Goal: Task Accomplishment & Management: Complete application form

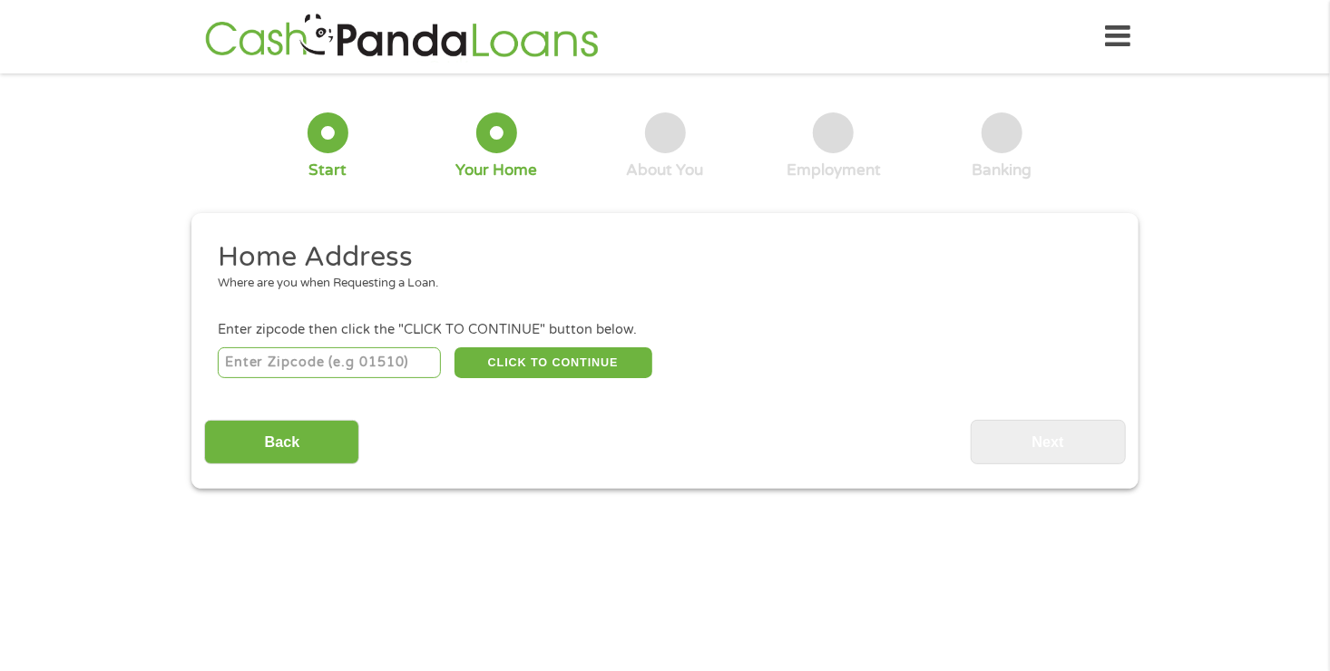
click at [295, 361] on input "number" at bounding box center [330, 362] width 224 height 31
type input "70769"
click at [539, 348] on button "CLICK TO CONTINUE" at bounding box center [553, 362] width 198 height 31
type input "70769"
type input "[GEOGRAPHIC_DATA]"
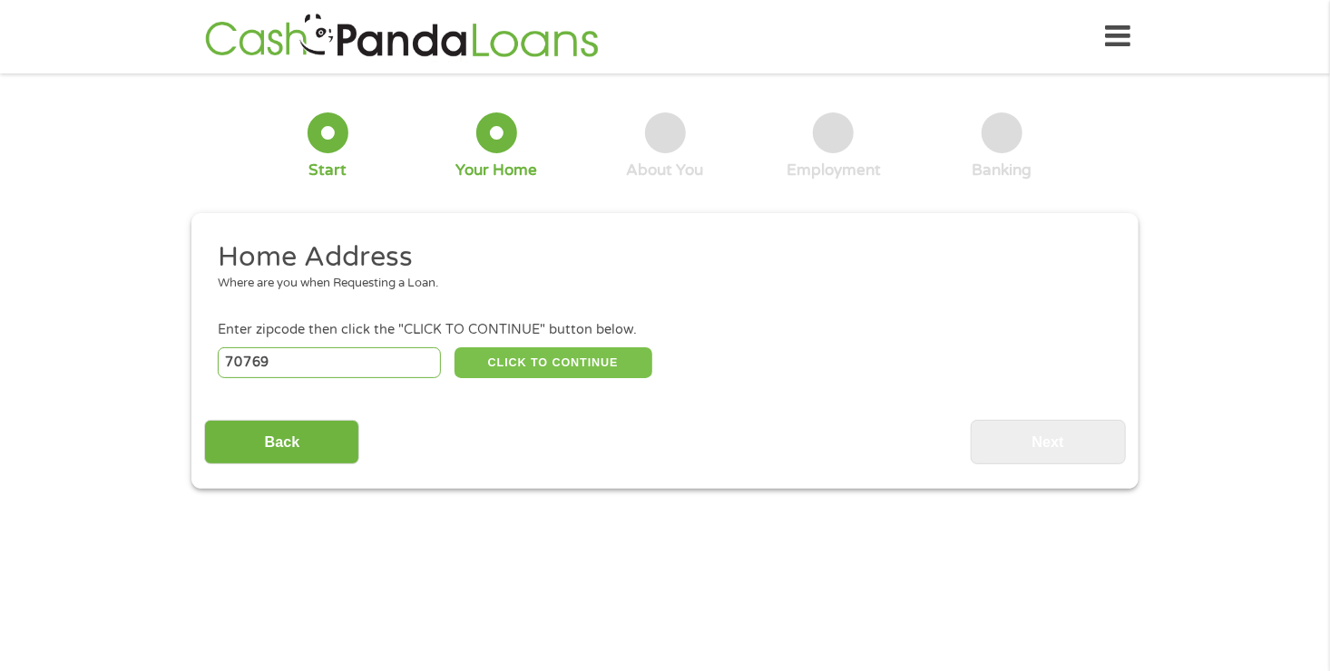
select select "[US_STATE]"
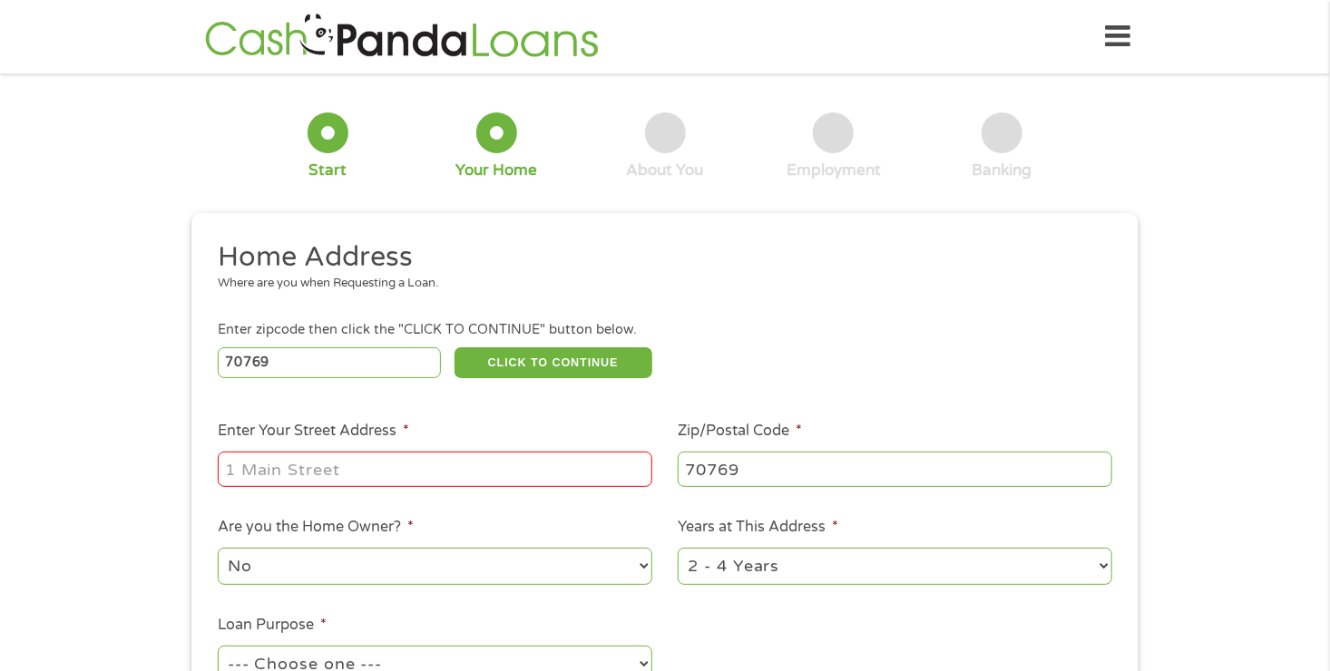
click at [317, 457] on input "Enter Your Street Address *" at bounding box center [435, 469] width 434 height 34
type input "[STREET_ADDRESS]"
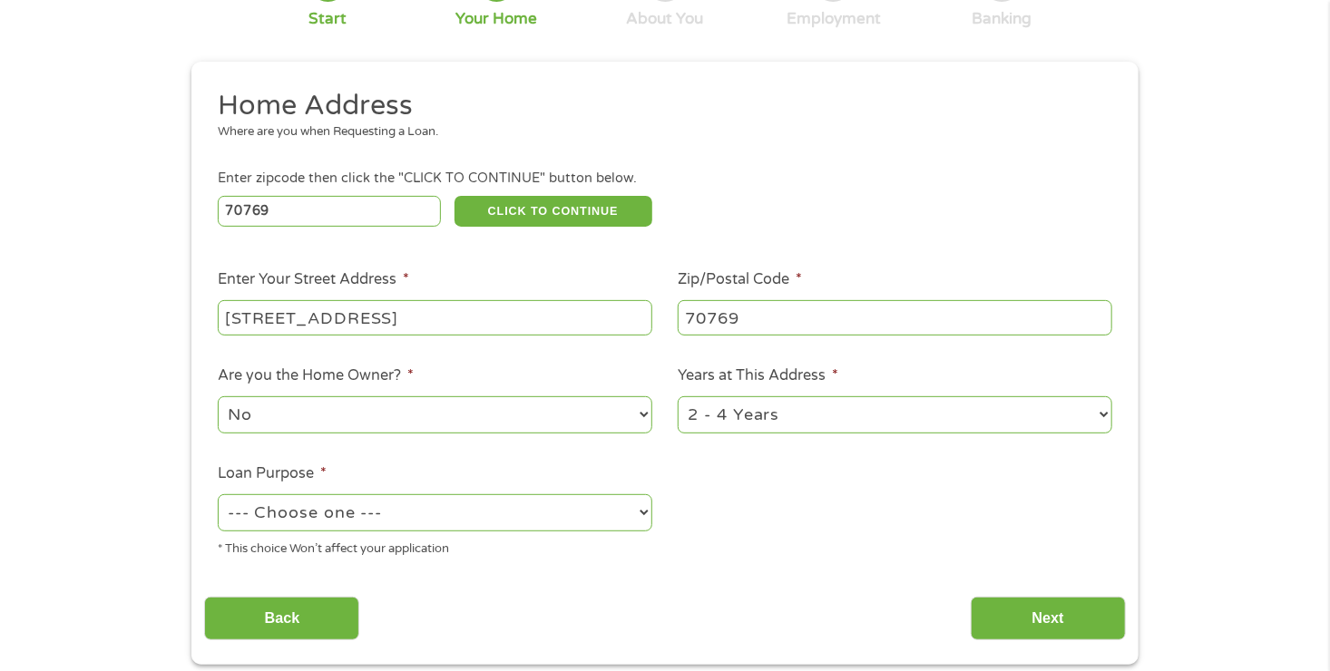
scroll to position [174, 0]
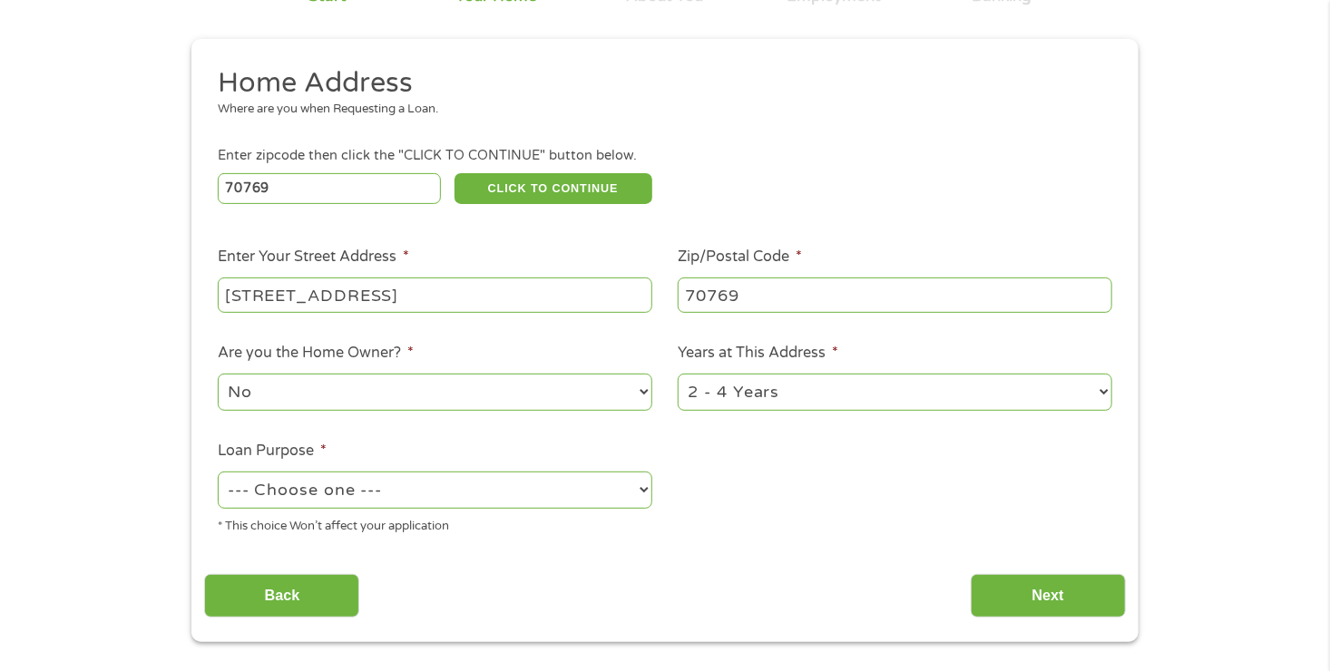
click at [380, 493] on select "--- Choose one --- Pay Bills Debt Consolidation Home Improvement Major Purchase…" at bounding box center [435, 490] width 434 height 37
select select "shorttermcash"
click at [218, 473] on select "--- Choose one --- Pay Bills Debt Consolidation Home Improvement Major Purchase…" at bounding box center [435, 490] width 434 height 37
click at [1014, 595] on input "Next" at bounding box center [1048, 596] width 155 height 44
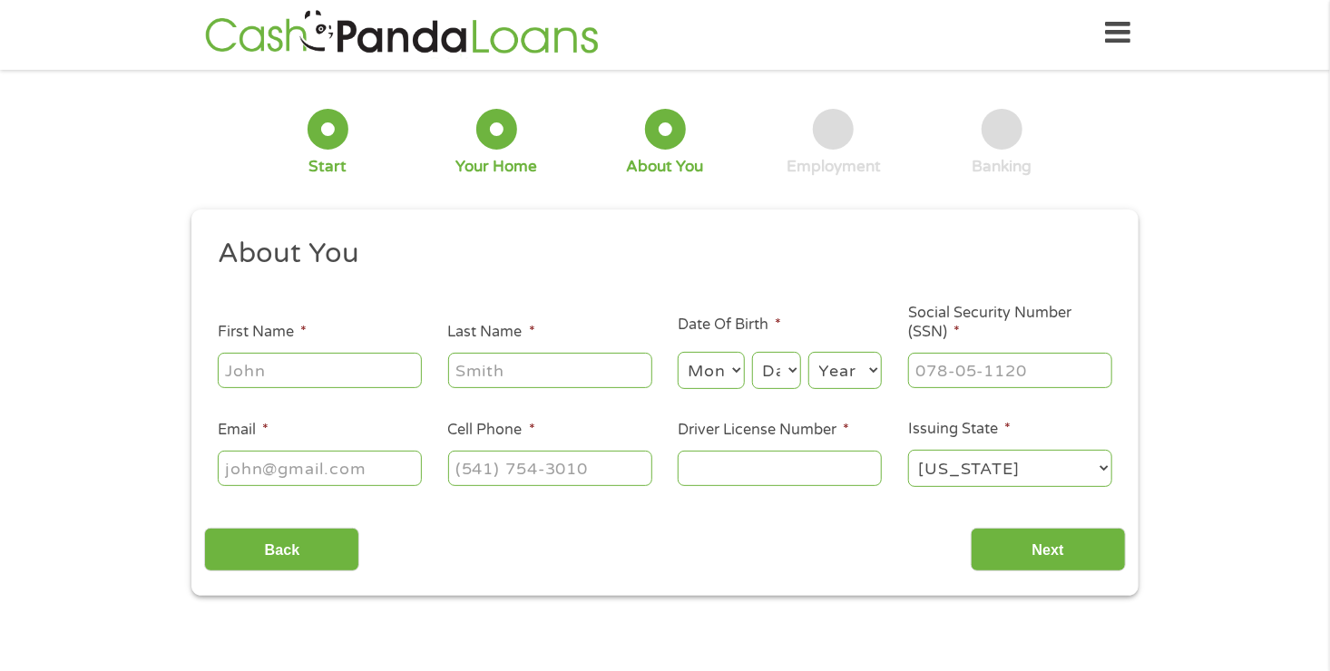
scroll to position [0, 0]
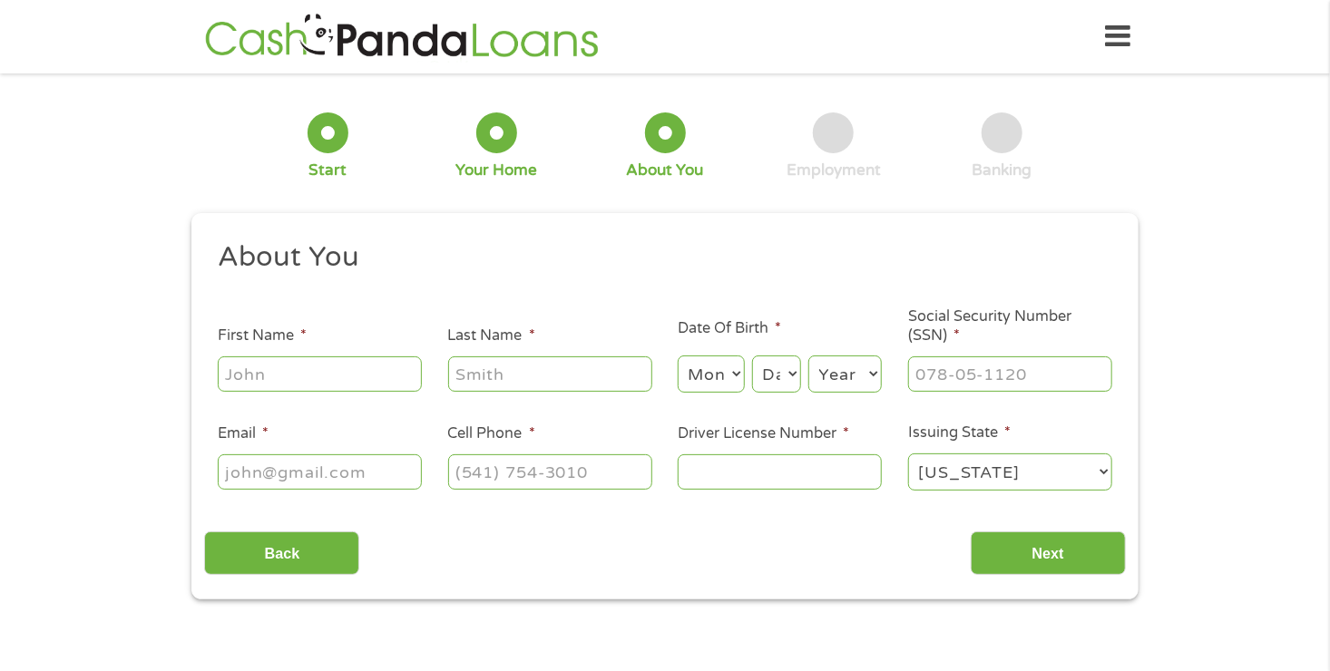
click at [257, 387] on input "First Name *" at bounding box center [320, 373] width 204 height 34
type input "Cyntoria"
type input "[PERSON_NAME]"
type input "[EMAIL_ADDRESS][DOMAIN_NAME]"
type input "[PHONE_NUMBER]"
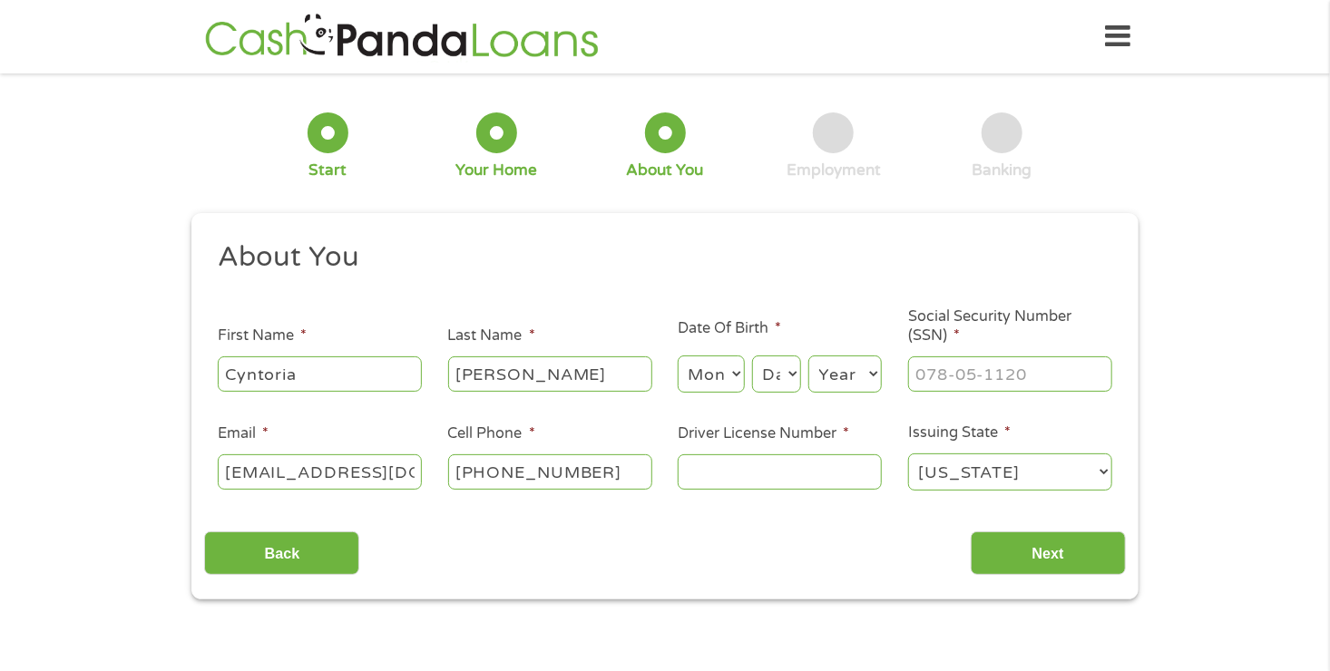
click at [708, 374] on select "Month 1 2 3 4 5 6 7 8 9 10 11 12" at bounding box center [711, 374] width 66 height 37
select select "10"
click at [678, 356] on select "Month 1 2 3 4 5 6 7 8 9 10 11 12" at bounding box center [711, 374] width 66 height 37
click at [774, 387] on select "Day 1 2 3 4 5 6 7 8 9 10 11 12 13 14 15 16 17 18 19 20 21 22 23 24 25 26 27 28 …" at bounding box center [776, 374] width 49 height 37
select select "11"
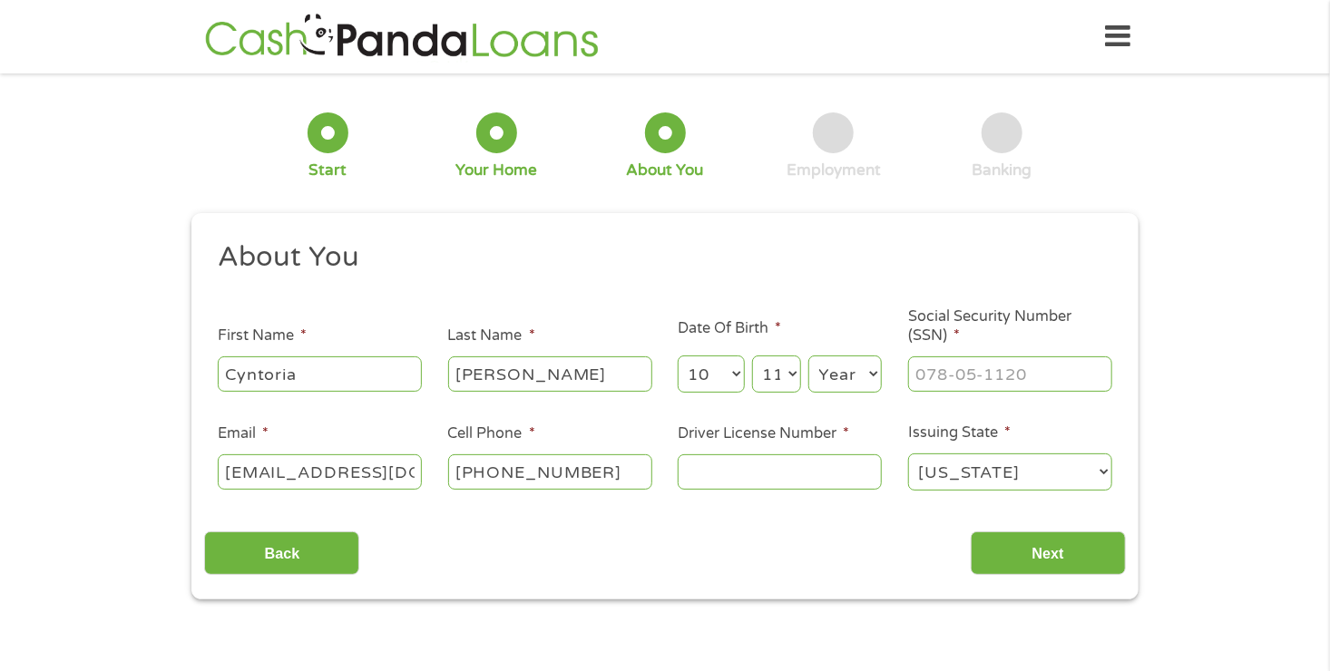
click at [752, 356] on select "Day 1 2 3 4 5 6 7 8 9 10 11 12 13 14 15 16 17 18 19 20 21 22 23 24 25 26 27 28 …" at bounding box center [776, 374] width 49 height 37
click at [821, 386] on select "Year [DATE] 2006 2005 2004 2003 2002 2001 2000 1999 1998 1997 1996 1995 1994 19…" at bounding box center [844, 374] width 73 height 37
select select "1988"
click at [808, 356] on select "Year [DATE] 2006 2005 2004 2003 2002 2001 2000 1999 1998 1997 1996 1995 1994 19…" at bounding box center [844, 374] width 73 height 37
click at [933, 386] on input "___-__-____" at bounding box center [1010, 373] width 204 height 34
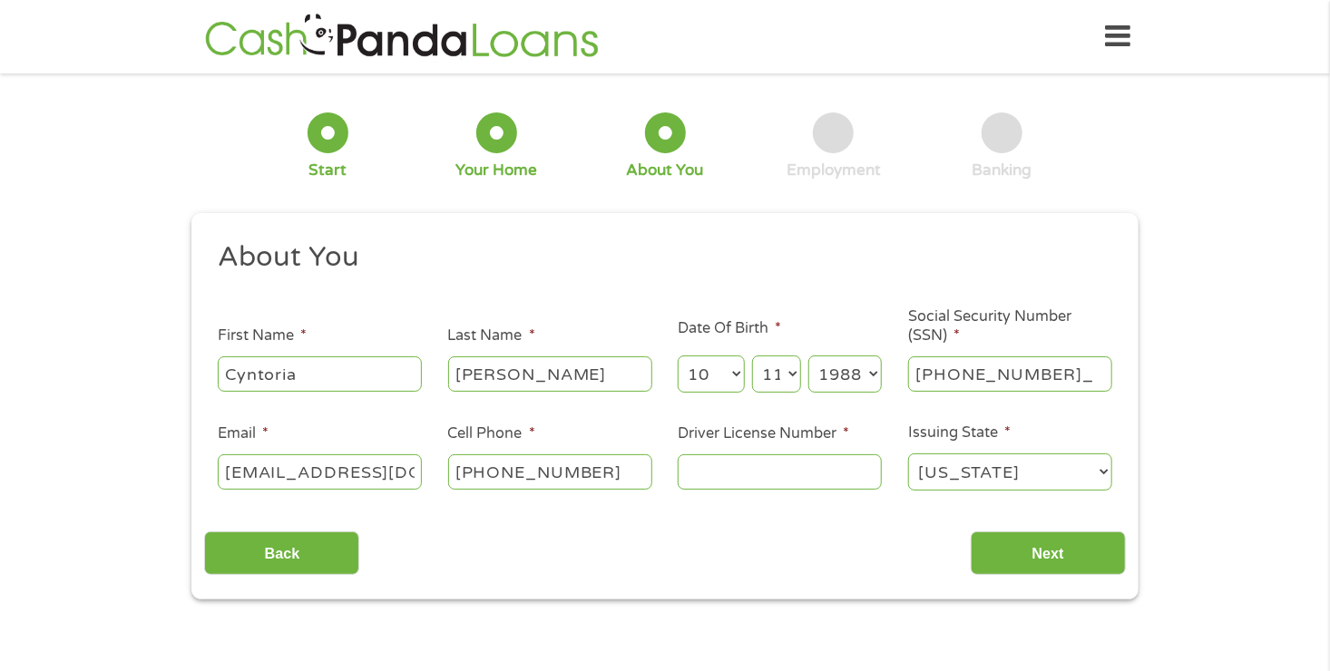
type input "255-69-7193"
click at [816, 465] on input "Driver License Number *" at bounding box center [780, 471] width 204 height 34
type input "008975617"
click at [1053, 547] on input "Next" at bounding box center [1048, 554] width 155 height 44
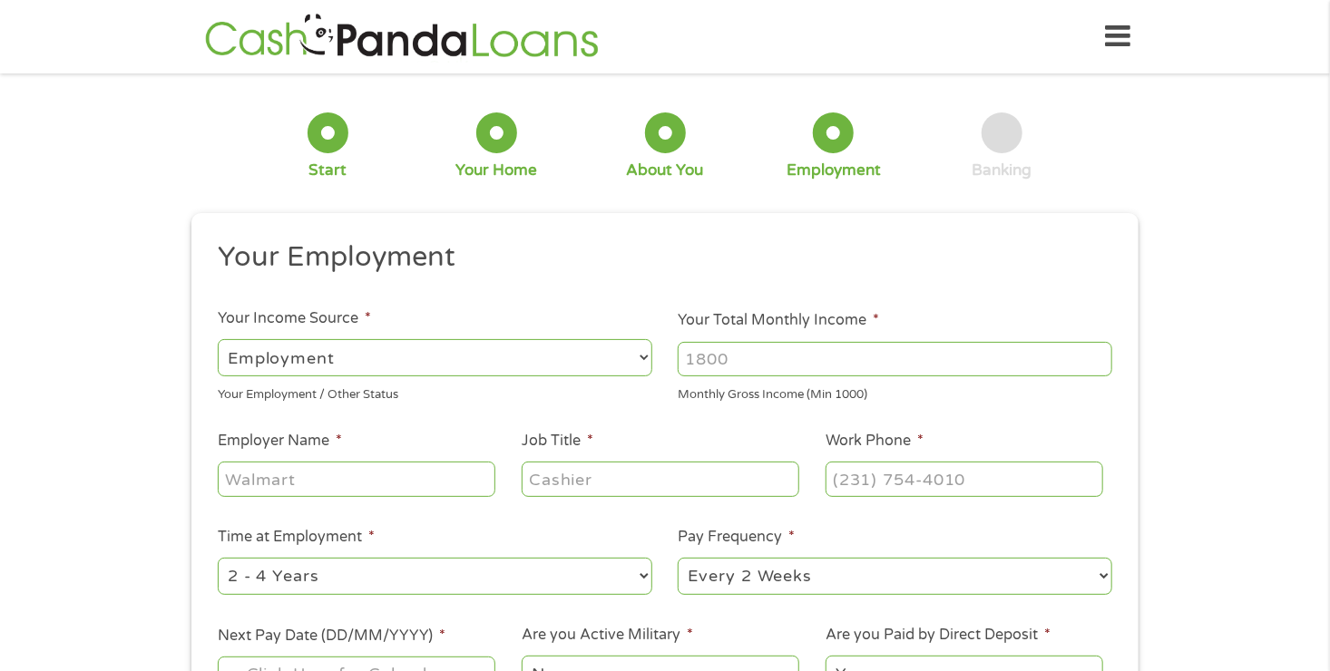
scroll to position [7, 7]
click at [780, 346] on input "Your Total Monthly Income *" at bounding box center [895, 359] width 434 height 34
type input "3584"
click at [357, 474] on input "Employer Name *" at bounding box center [357, 479] width 278 height 34
type input "t"
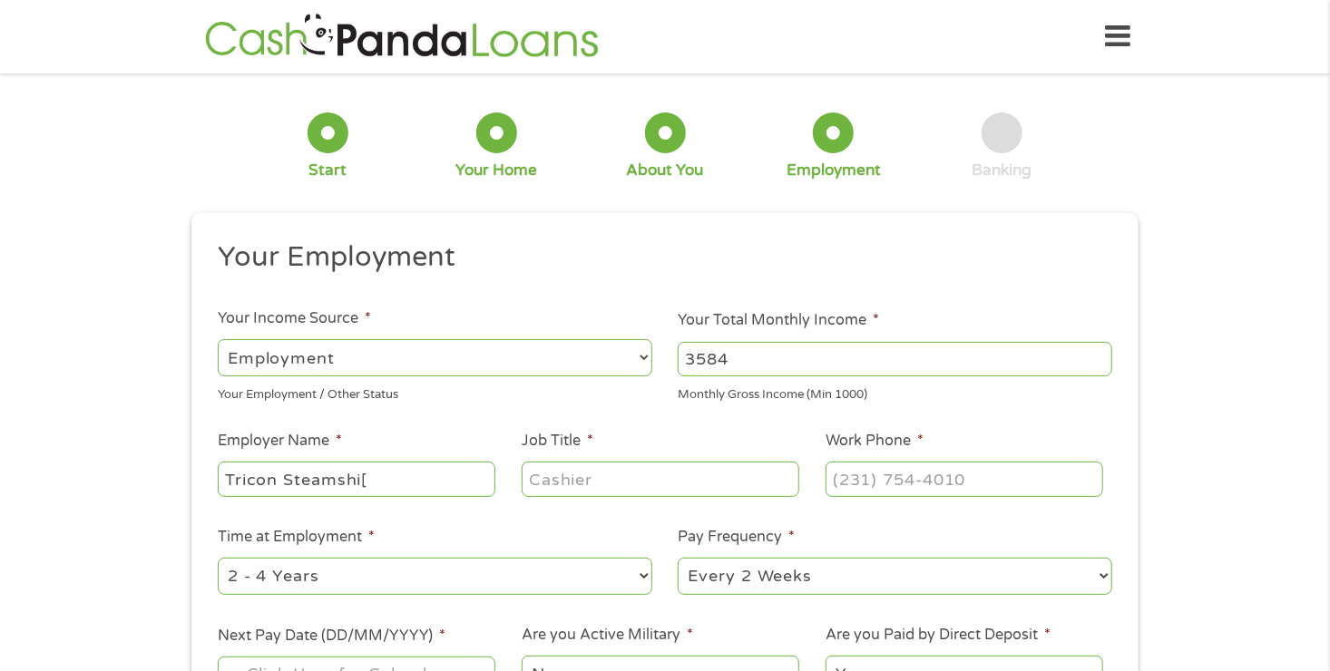
click at [396, 486] on input "Tricon Steamshi[" at bounding box center [357, 479] width 278 height 34
type input "Tricon Steamship"
type input "Accounts Payable"
type input "[PHONE_NUMBER]"
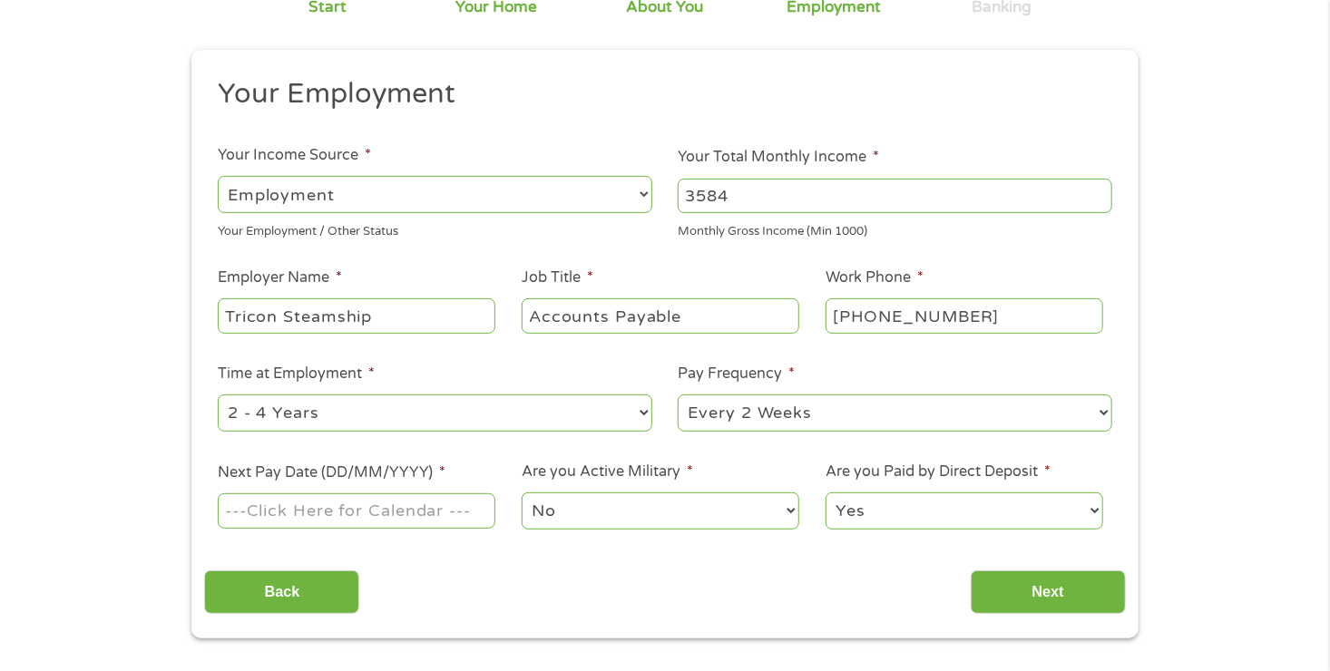
scroll to position [179, 0]
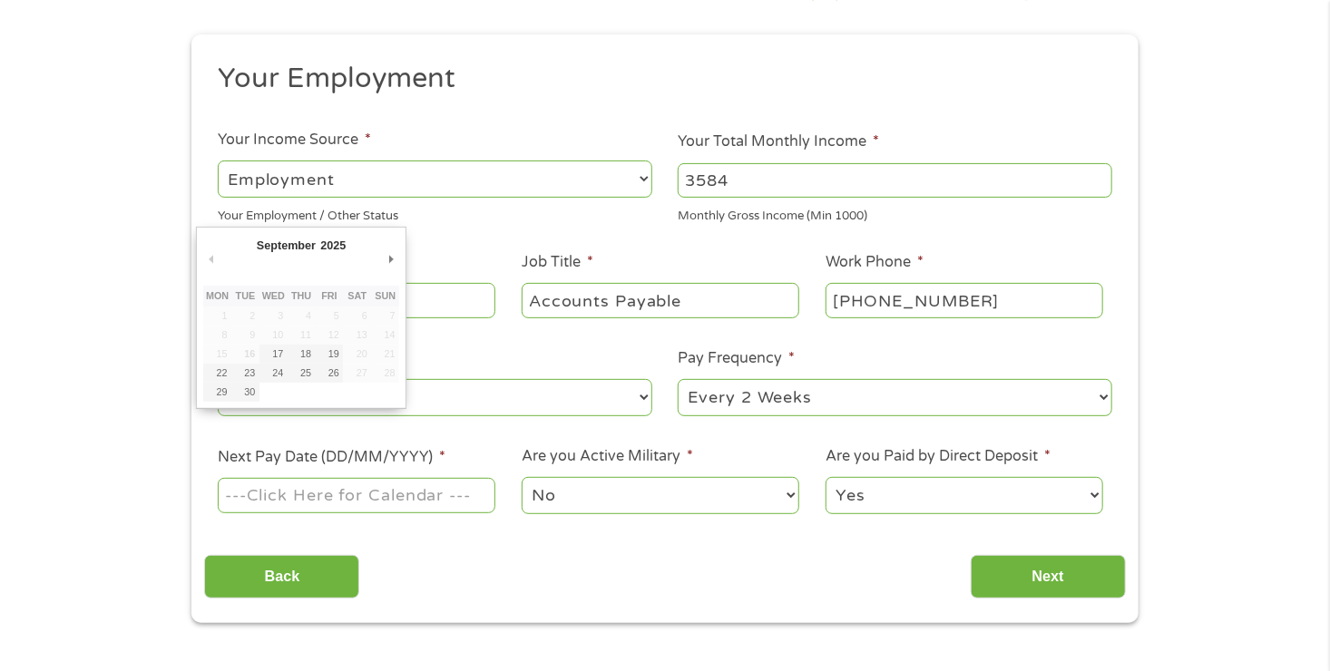
click at [249, 503] on input "Next Pay Date (DD/MM/YYYY) *" at bounding box center [357, 495] width 278 height 34
type input "[DATE]"
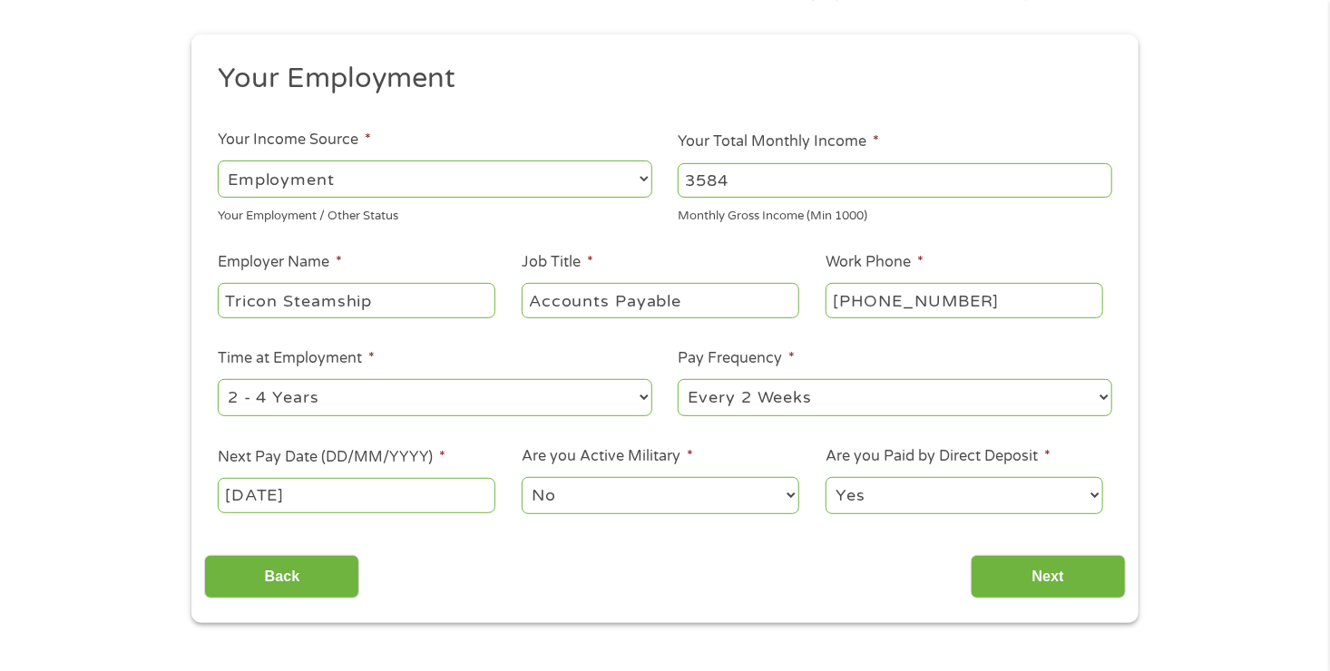
click at [552, 487] on select "No Yes" at bounding box center [661, 495] width 278 height 37
click at [1017, 570] on input "Next" at bounding box center [1048, 577] width 155 height 44
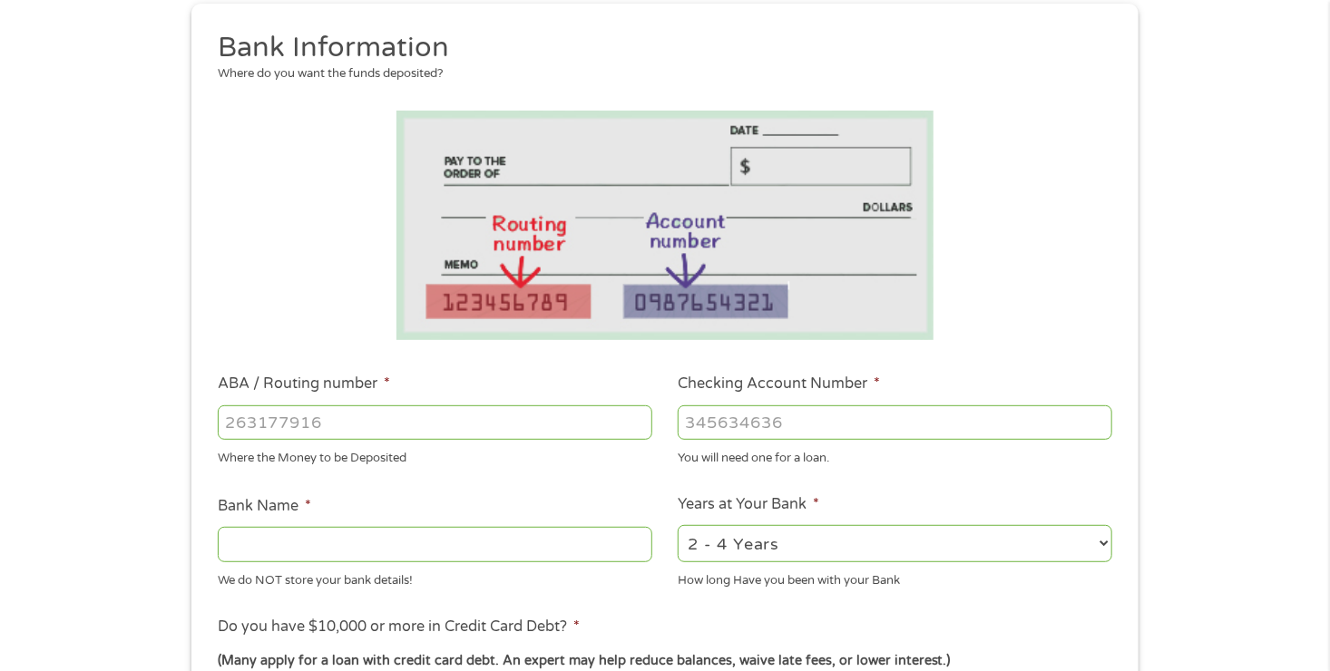
scroll to position [377, 0]
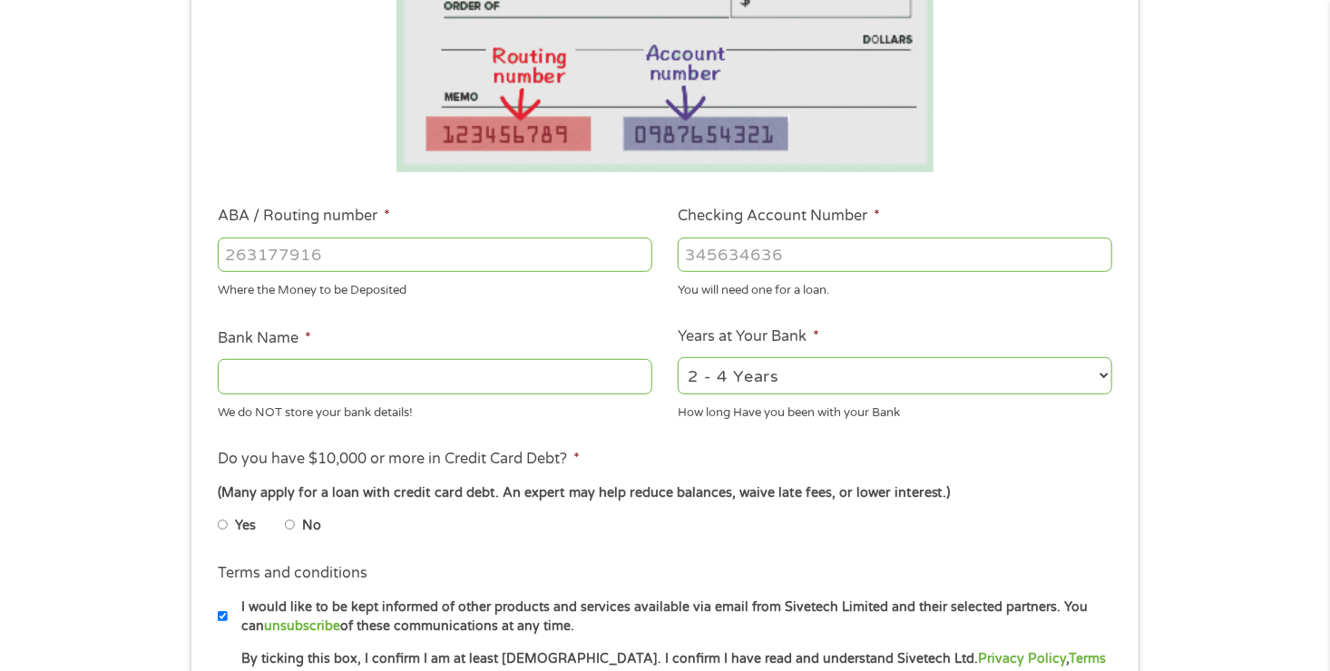
click at [556, 261] on input "ABA / Routing number *" at bounding box center [435, 255] width 434 height 34
type input "031176110"
type input "CAPITAL ONE NA"
type input "031176110"
type input "36129304970"
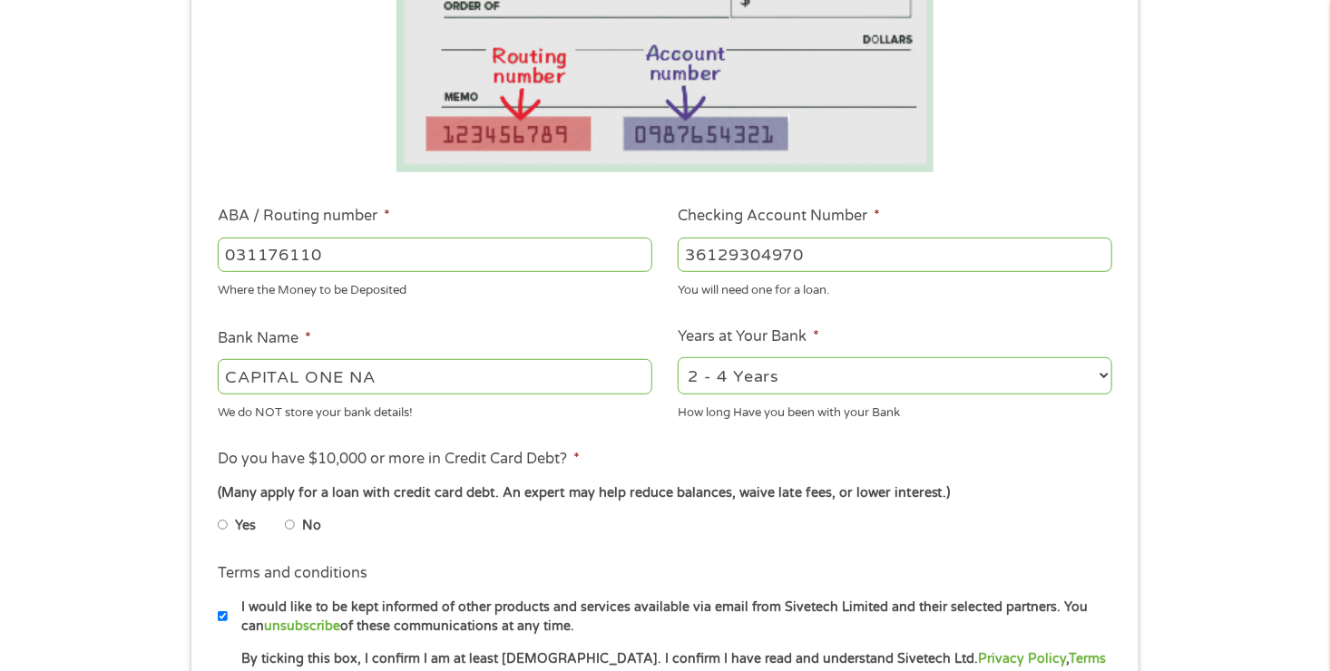
click at [302, 531] on label "No" at bounding box center [311, 526] width 19 height 20
click at [296, 531] on input "No" at bounding box center [290, 525] width 11 height 29
radio input "true"
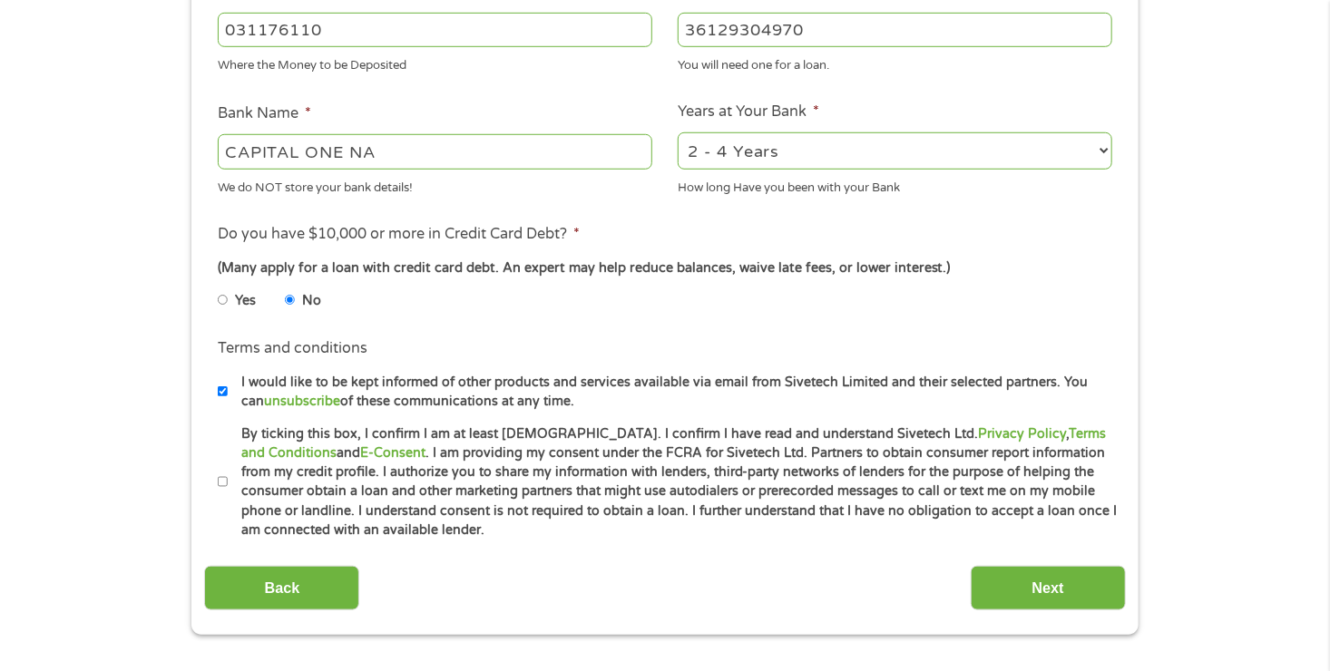
scroll to position [620, 0]
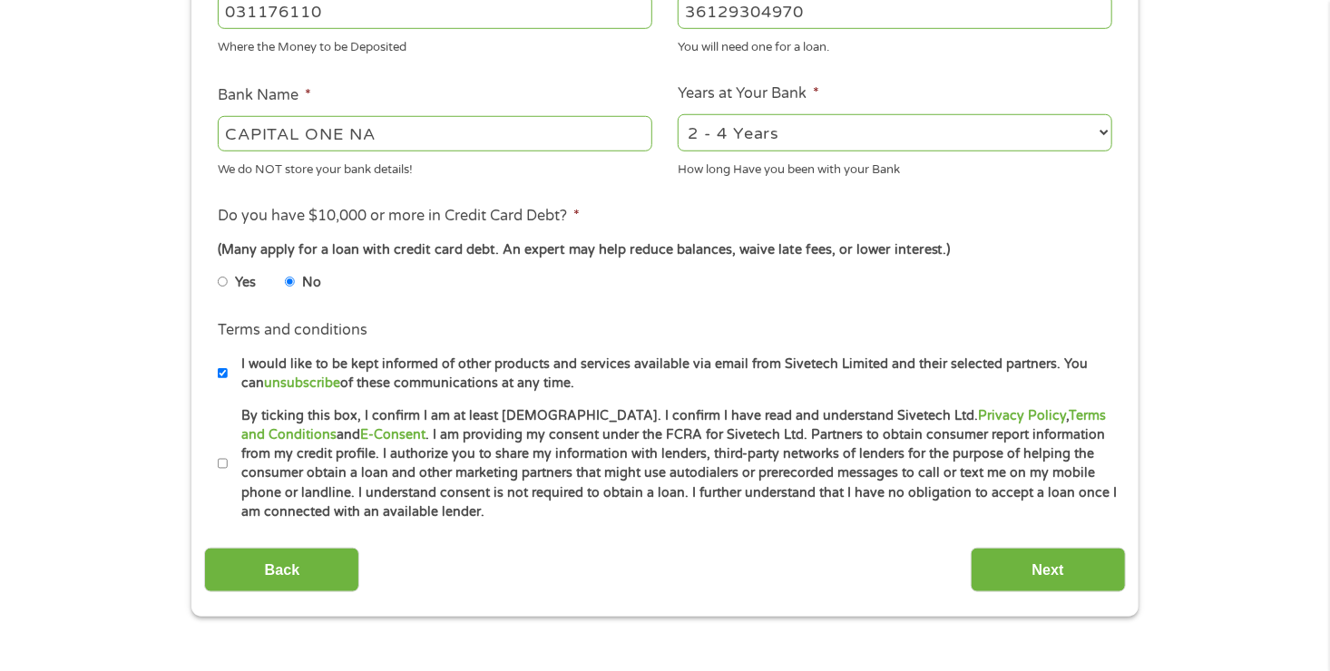
click at [225, 369] on input "I would like to be kept informed of other products and services available via e…" at bounding box center [223, 373] width 11 height 29
checkbox input "false"
click at [218, 464] on input "By ticking this box, I confirm I am at least [DEMOGRAPHIC_DATA]. I confirm I ha…" at bounding box center [223, 464] width 11 height 29
checkbox input "true"
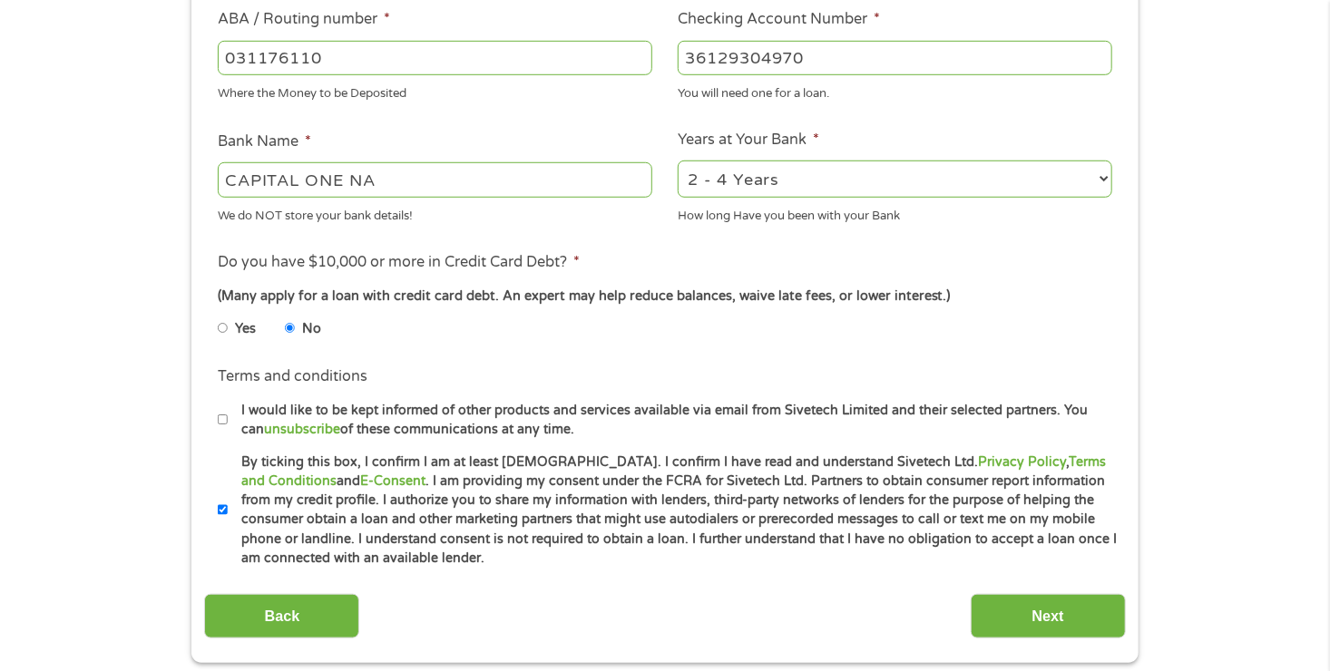
scroll to position [577, 0]
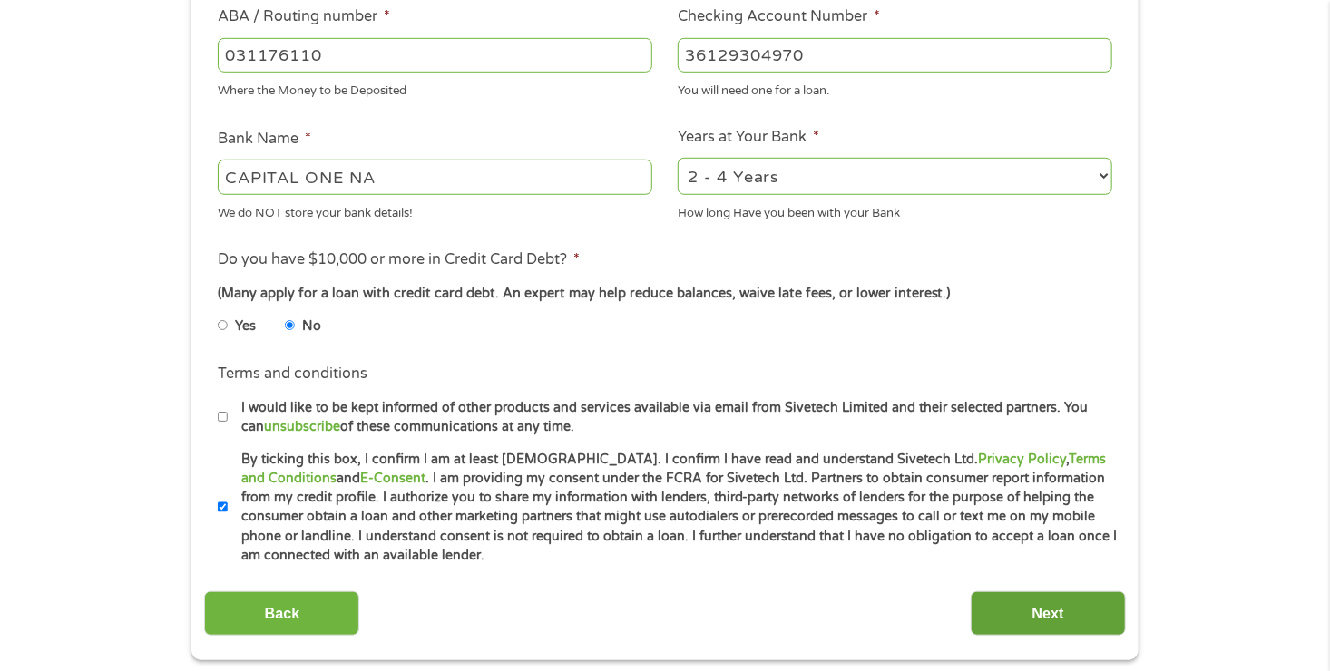
click at [1037, 593] on input "Next" at bounding box center [1048, 613] width 155 height 44
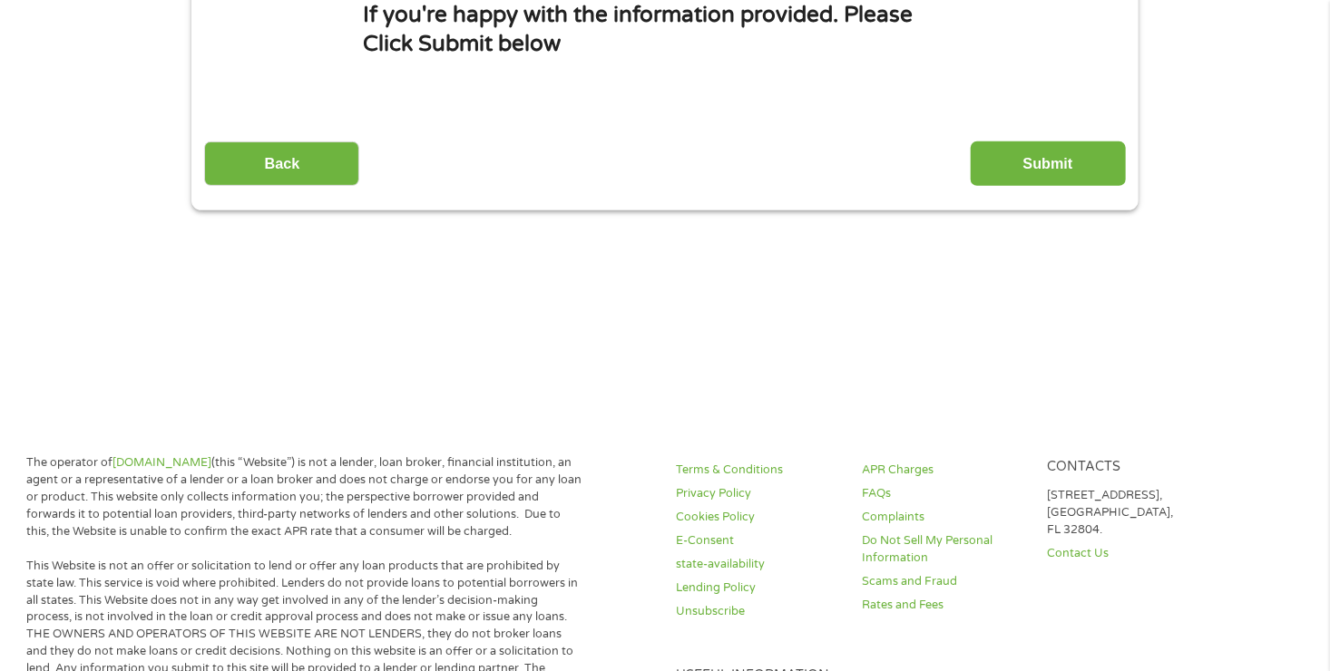
scroll to position [0, 0]
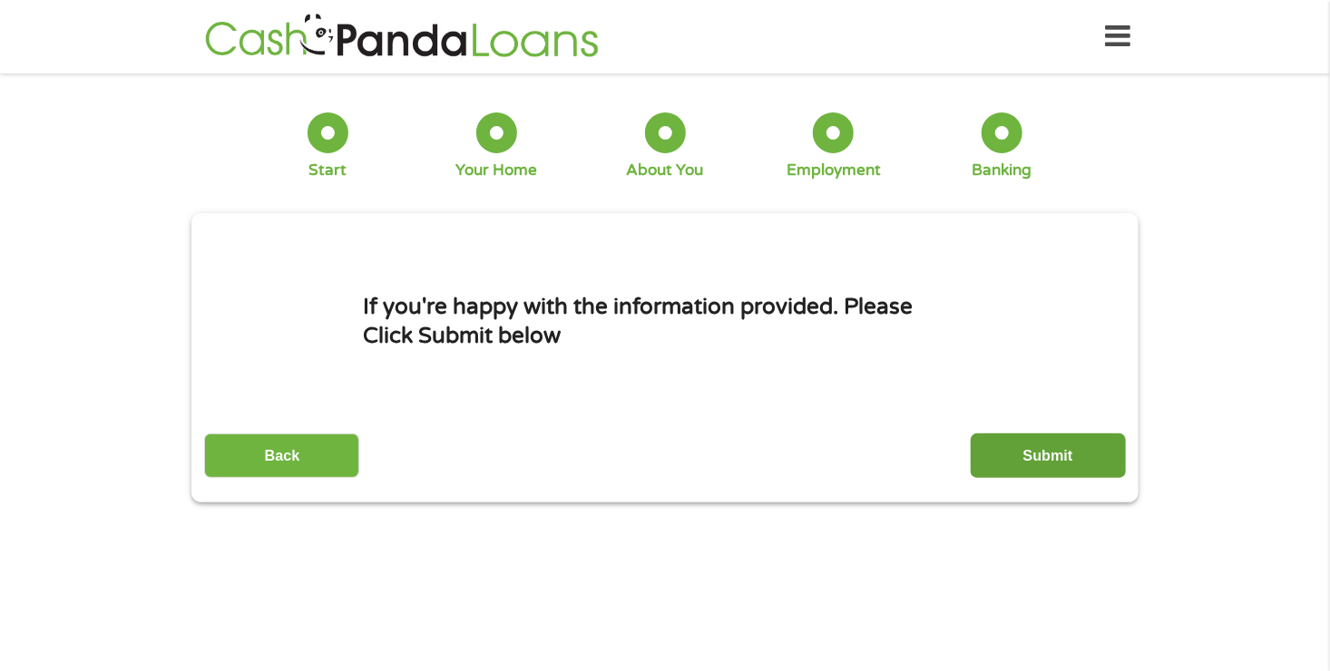
click at [1059, 450] on input "Submit" at bounding box center [1048, 456] width 155 height 44
